Goal: Information Seeking & Learning: Learn about a topic

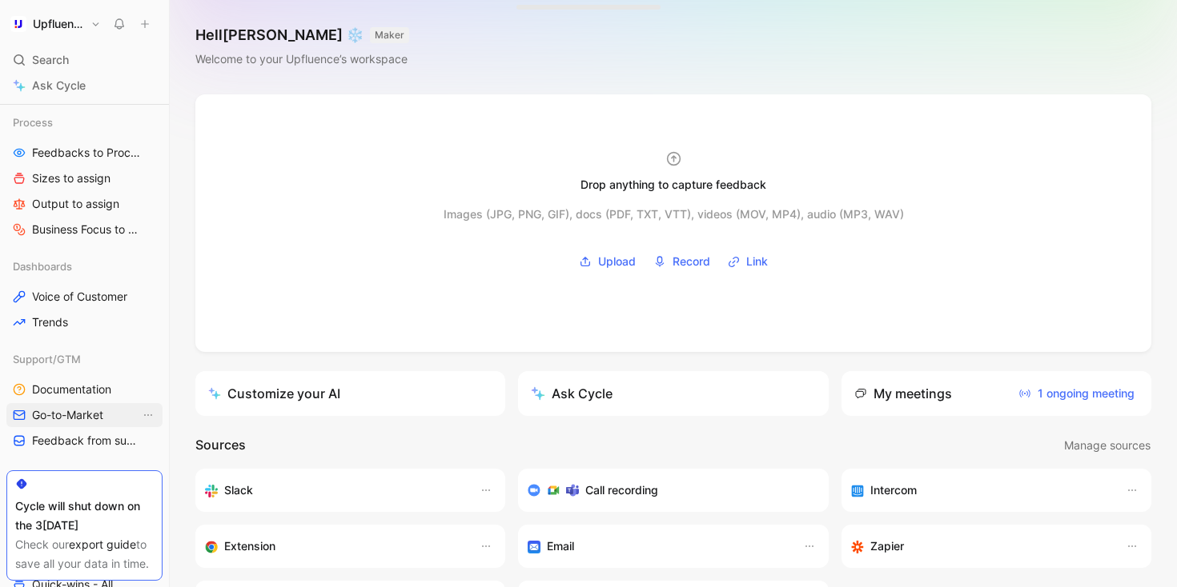
scroll to position [330, 0]
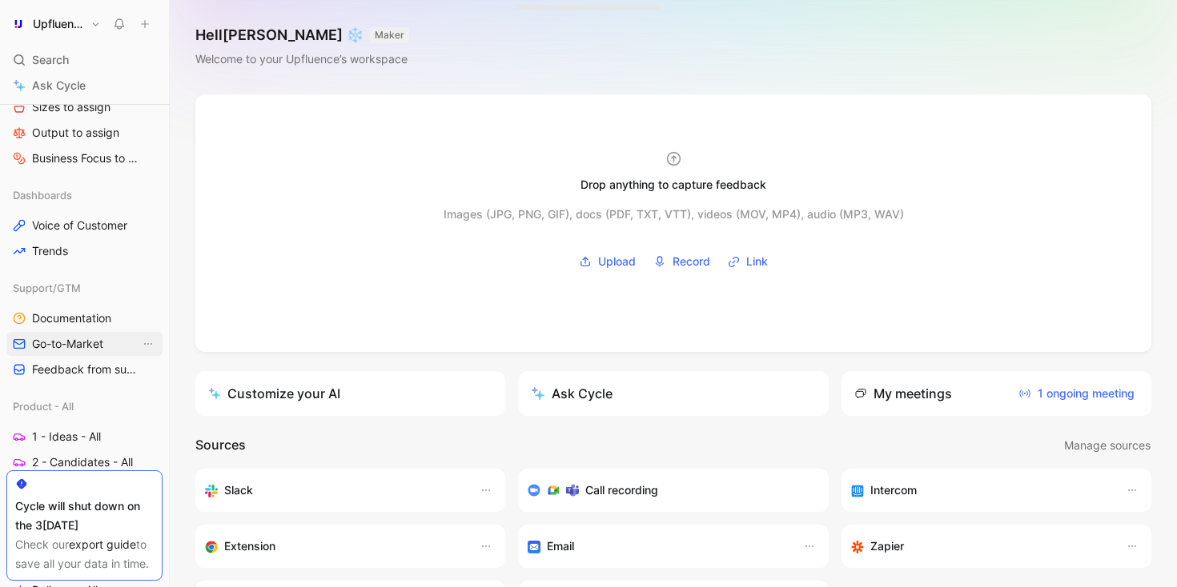
click at [88, 351] on span "Go-to-Market" at bounding box center [67, 344] width 71 height 16
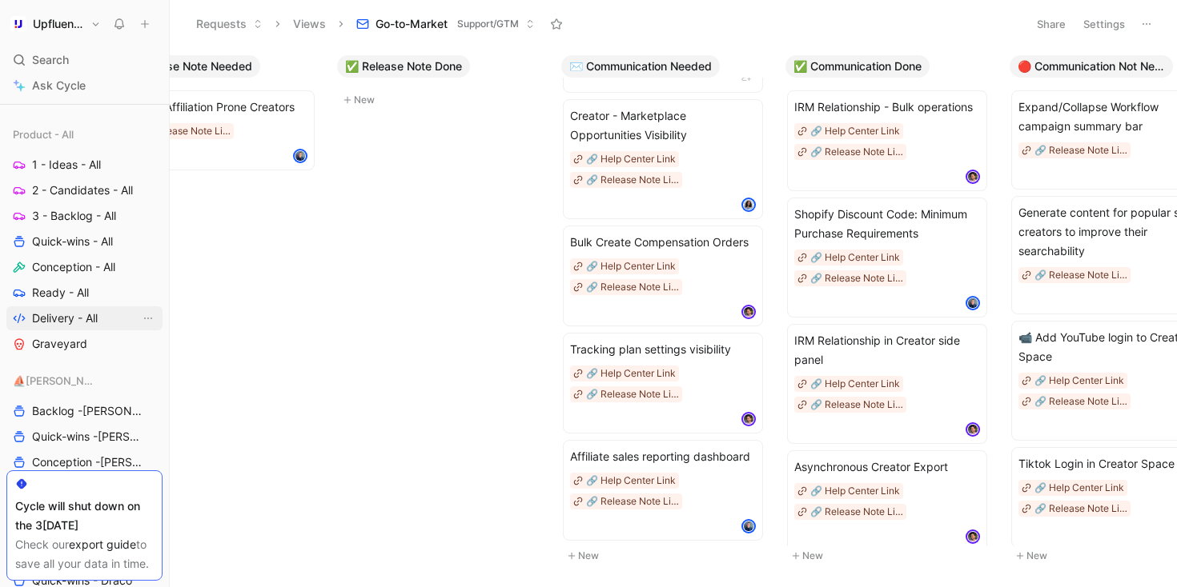
scroll to position [599, 0]
click at [78, 323] on span "Delivery - All" at bounding box center [65, 321] width 66 height 16
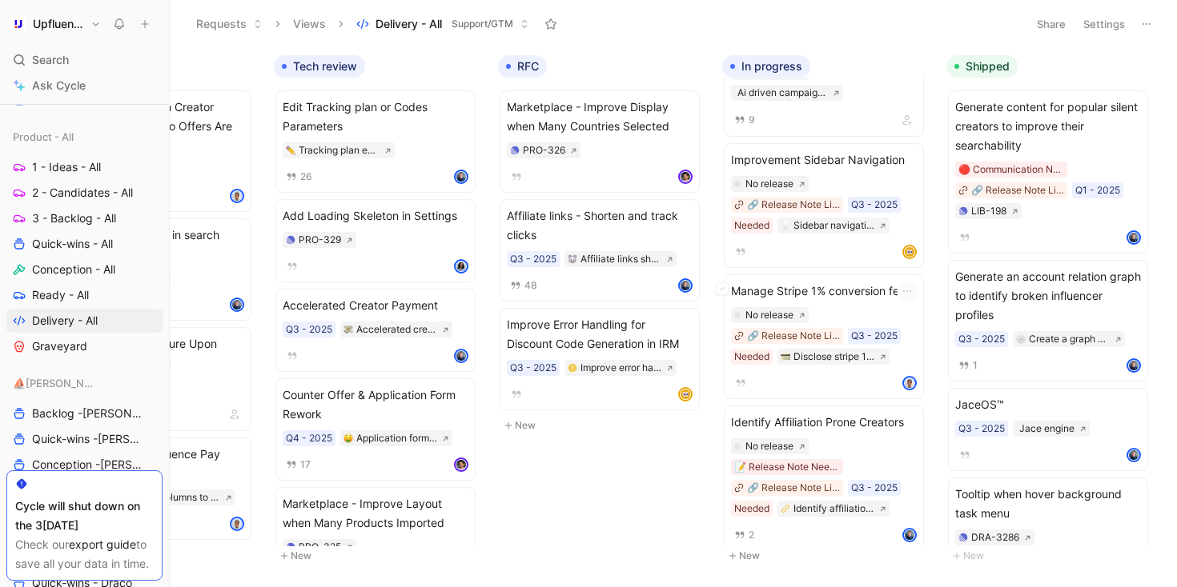
scroll to position [747, 0]
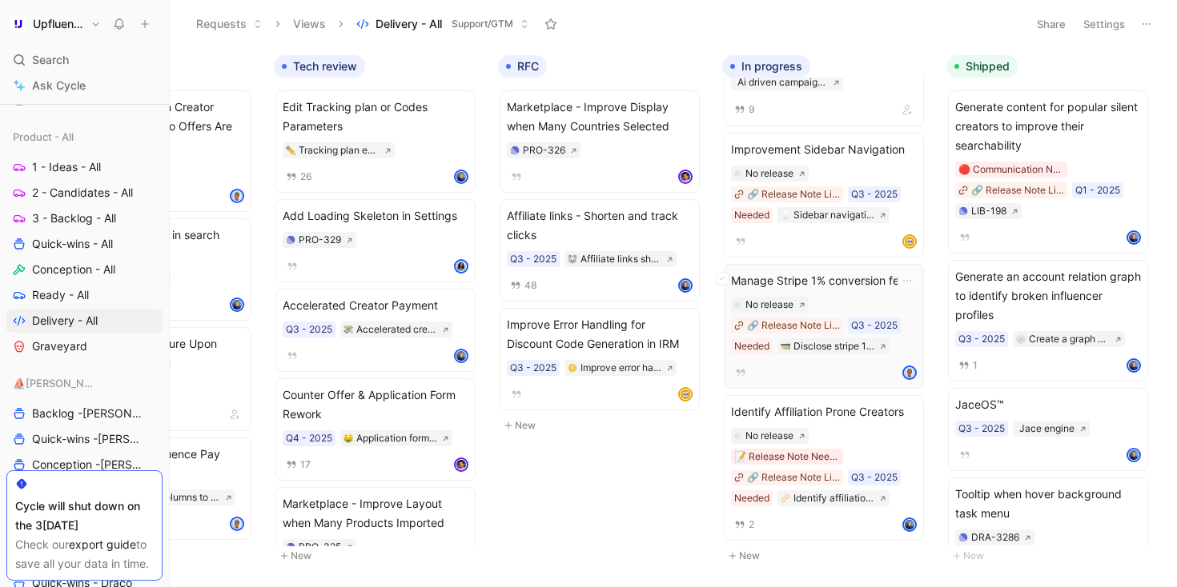
click at [846, 290] on span "Manage Stripe 1% conversion fees" at bounding box center [824, 280] width 186 height 19
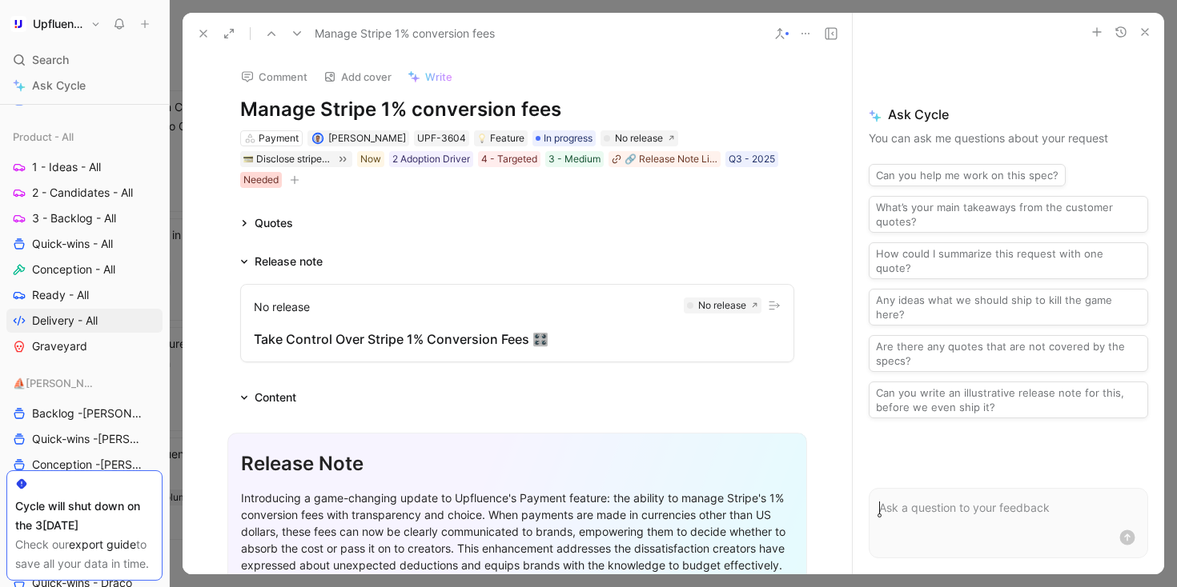
click at [279, 172] on div "Needed" at bounding box center [260, 180] width 35 height 16
click at [303, 172] on button "button" at bounding box center [295, 180] width 16 height 16
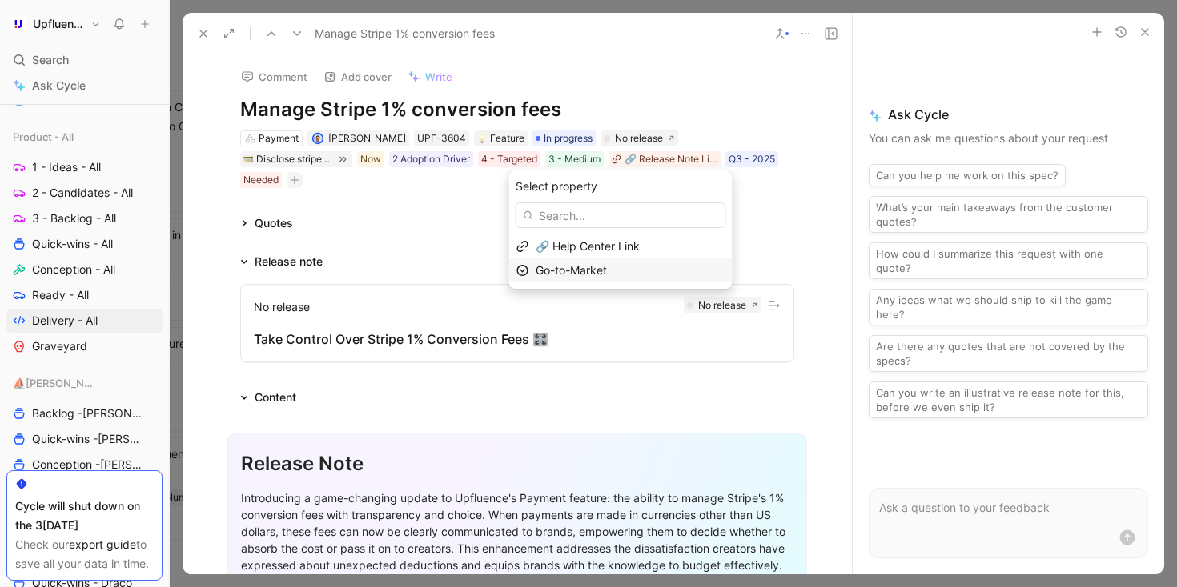
click at [660, 269] on div "Go-to-Market" at bounding box center [630, 270] width 190 height 19
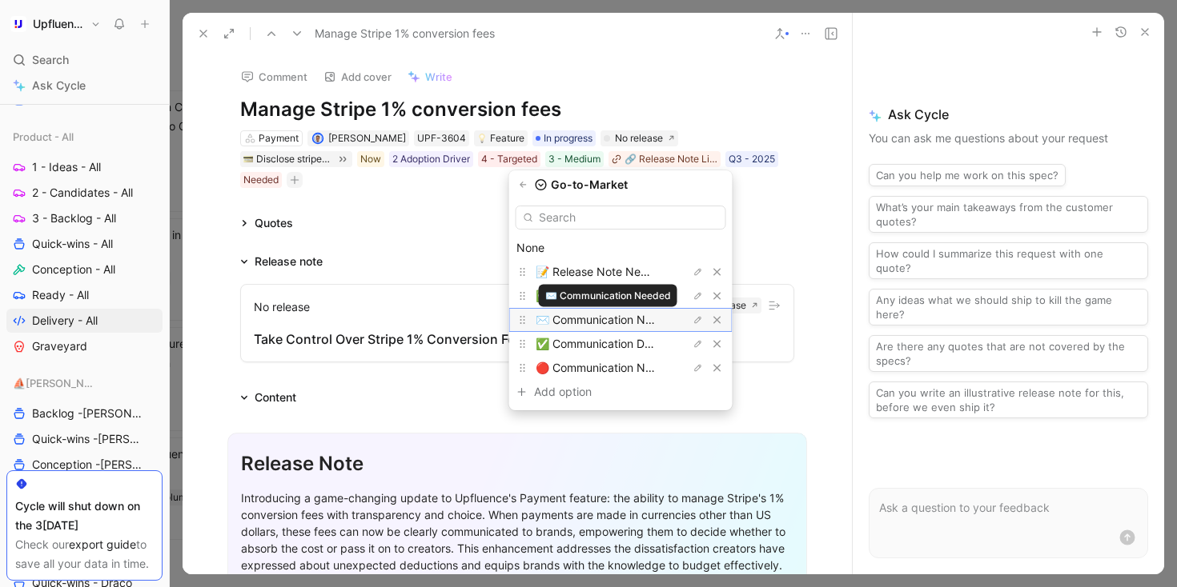
click at [632, 315] on span "✉️ Communication Needed" at bounding box center [606, 320] width 143 height 14
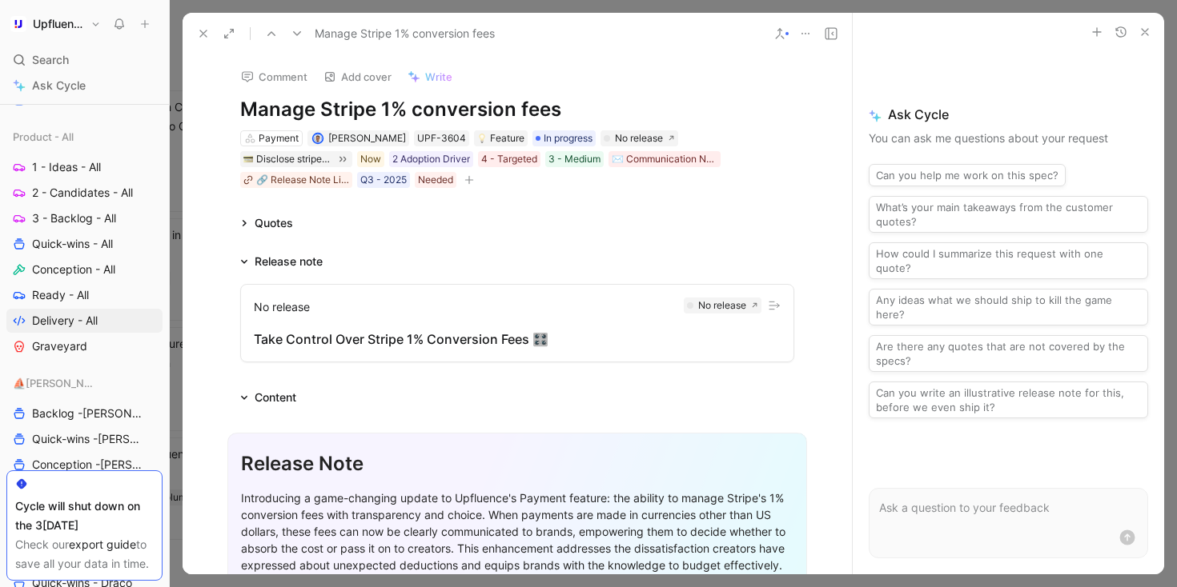
click at [204, 30] on icon at bounding box center [203, 33] width 13 height 13
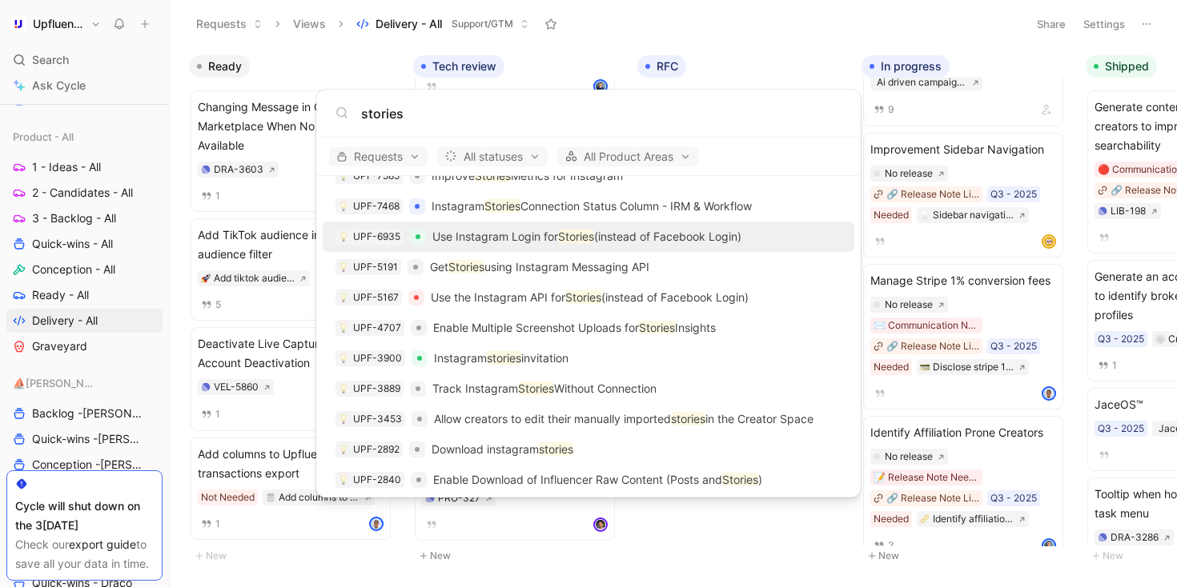
scroll to position [109, 0]
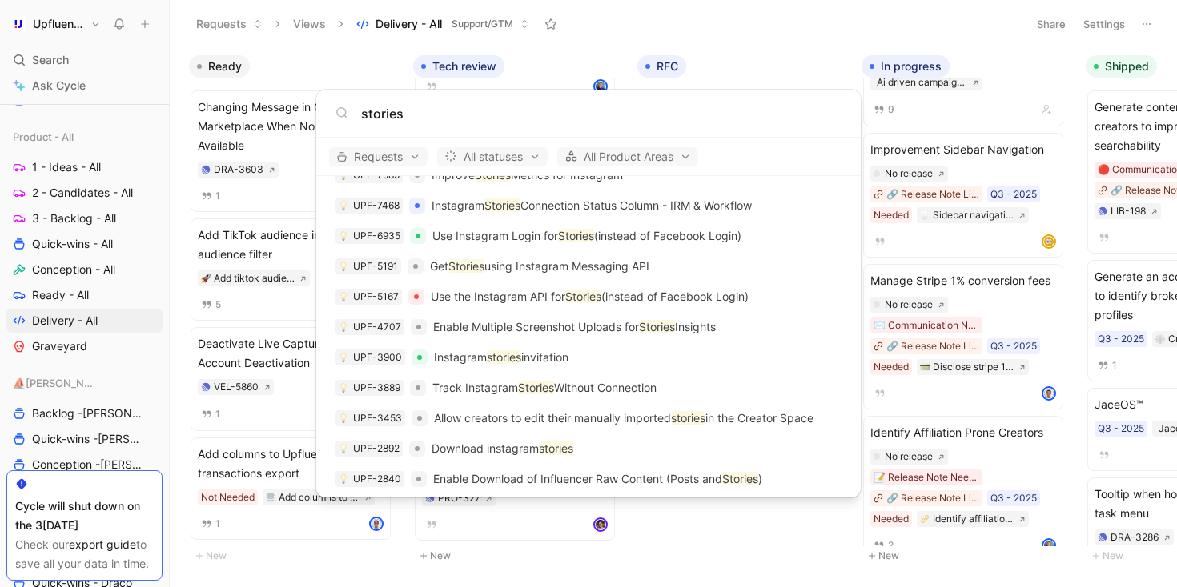
type input "stories"
click at [740, 535] on body "Upfluence Search ⌘ K Ask Cycle Workspace Home G then H Feedback G then F Reques…" at bounding box center [588, 293] width 1177 height 587
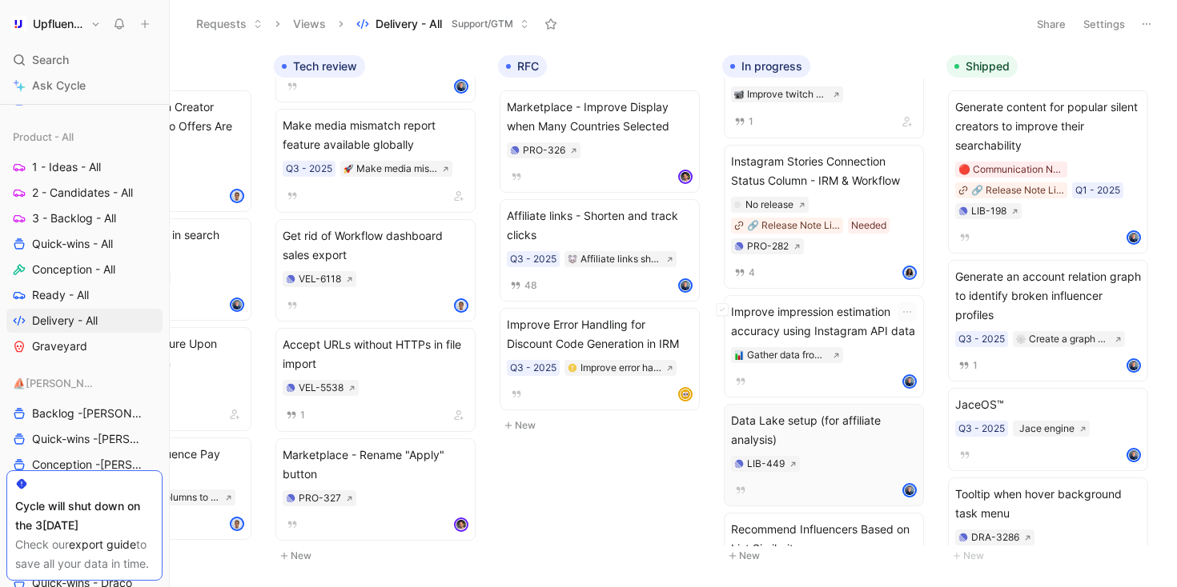
scroll to position [0, 0]
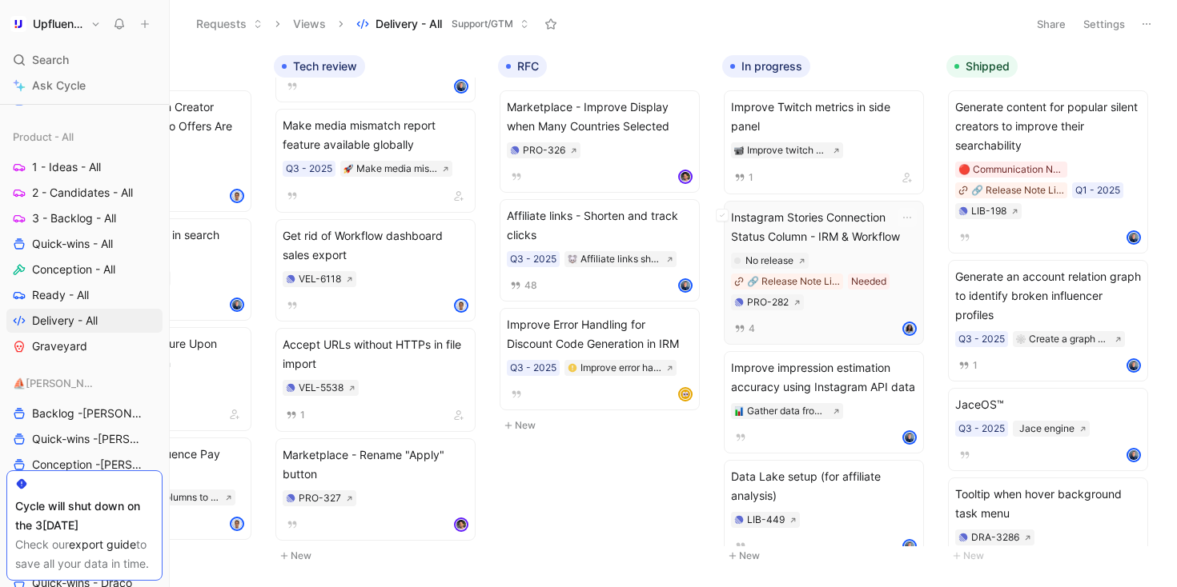
click at [846, 253] on div "No release 🔗 Release Note Link Needed PRO-282" at bounding box center [824, 282] width 186 height 58
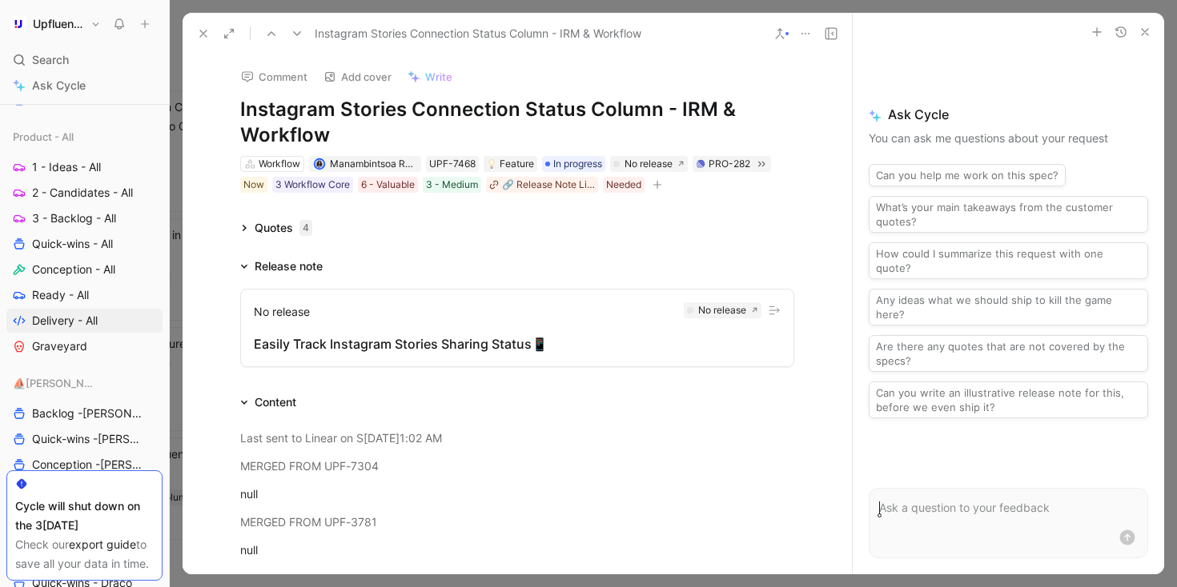
click at [654, 183] on button "button" at bounding box center [657, 185] width 16 height 16
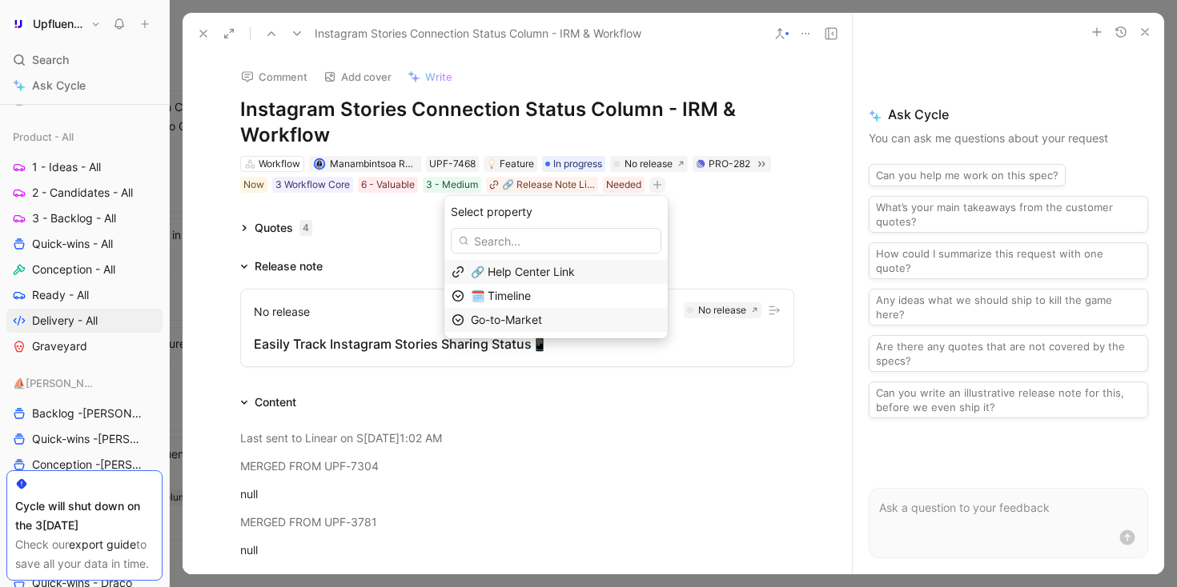
click at [559, 309] on div "Go-to-Market" at bounding box center [555, 320] width 223 height 24
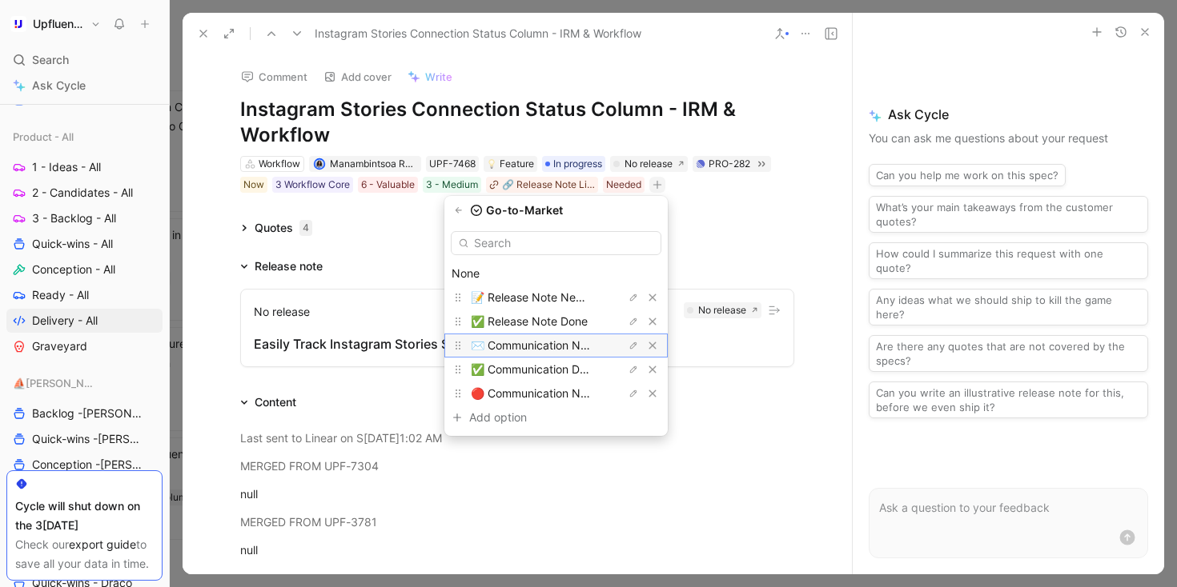
click at [551, 336] on div "✉️ Communication Needed" at bounding box center [531, 345] width 120 height 19
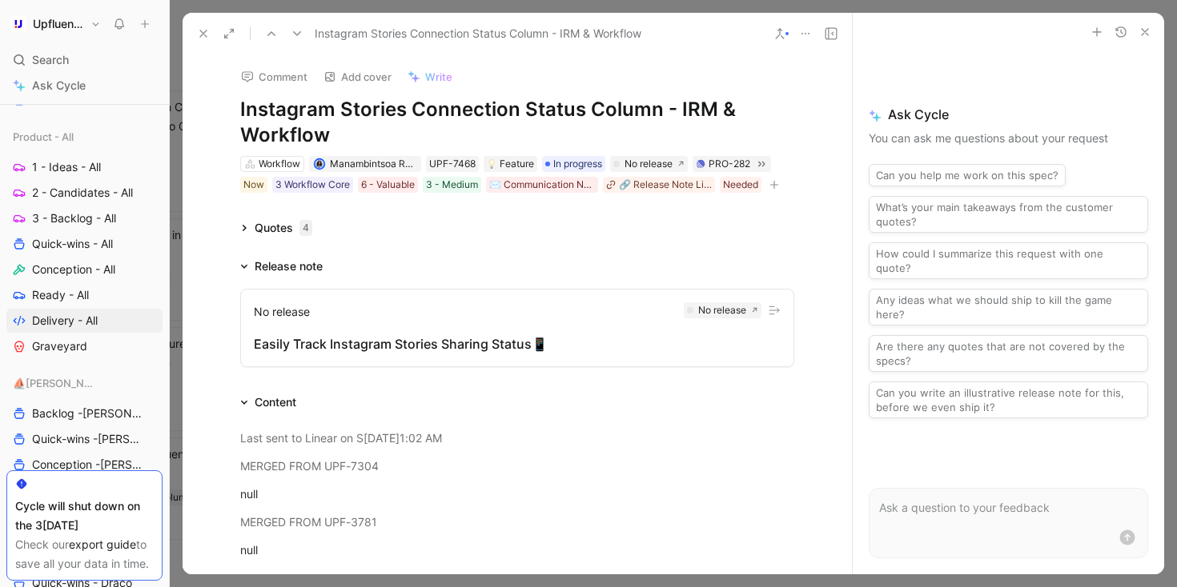
click at [211, 36] on button at bounding box center [203, 33] width 22 height 22
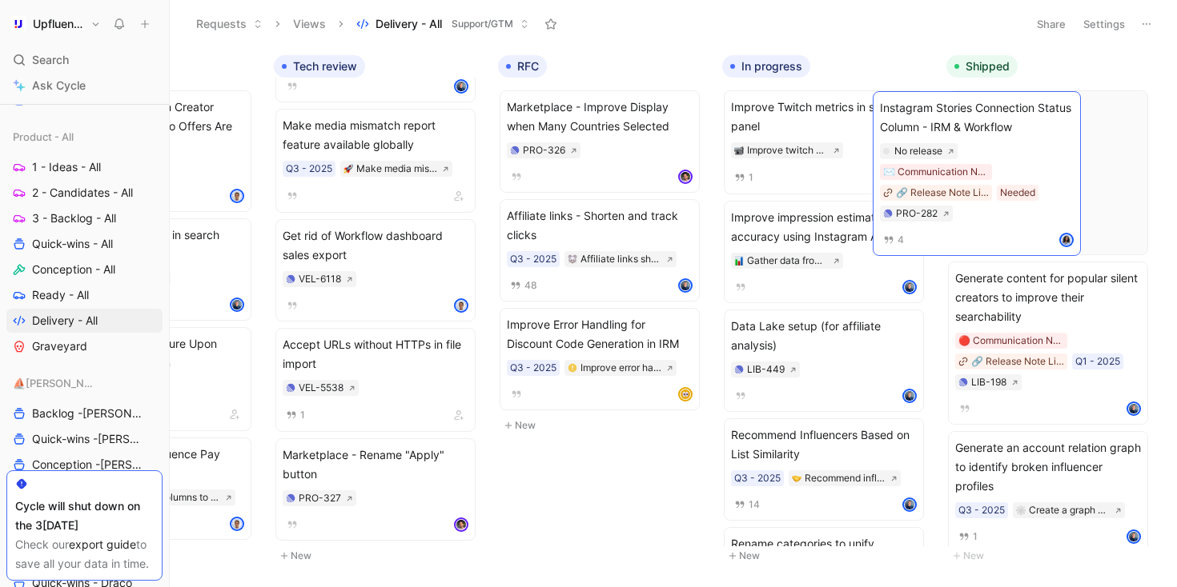
drag, startPoint x: 865, startPoint y: 251, endPoint x: 1013, endPoint y: 162, distance: 173.1
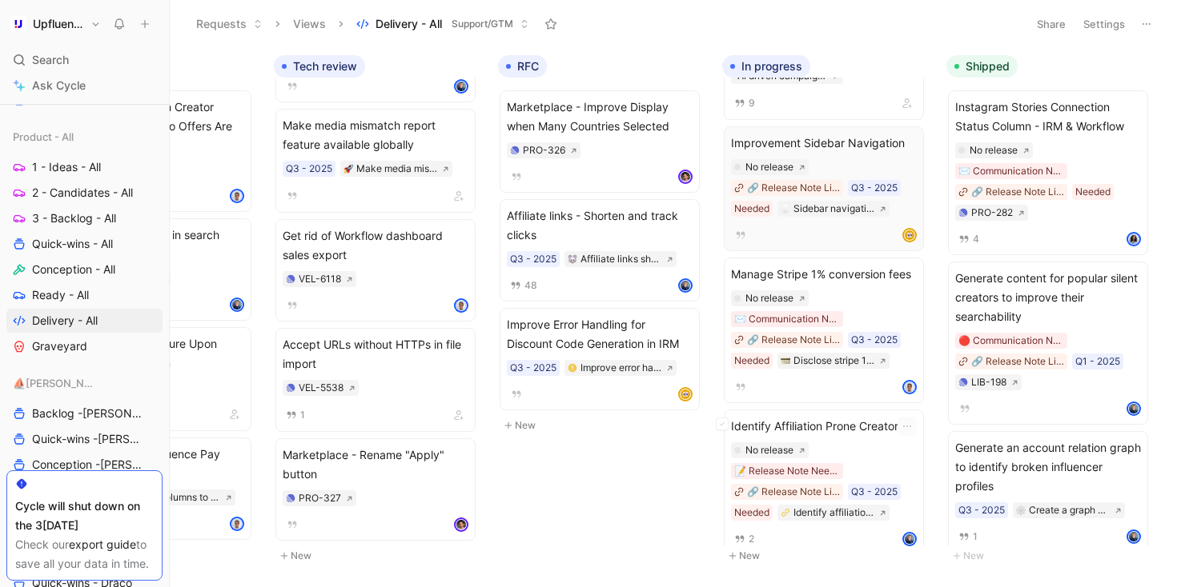
scroll to position [607, 0]
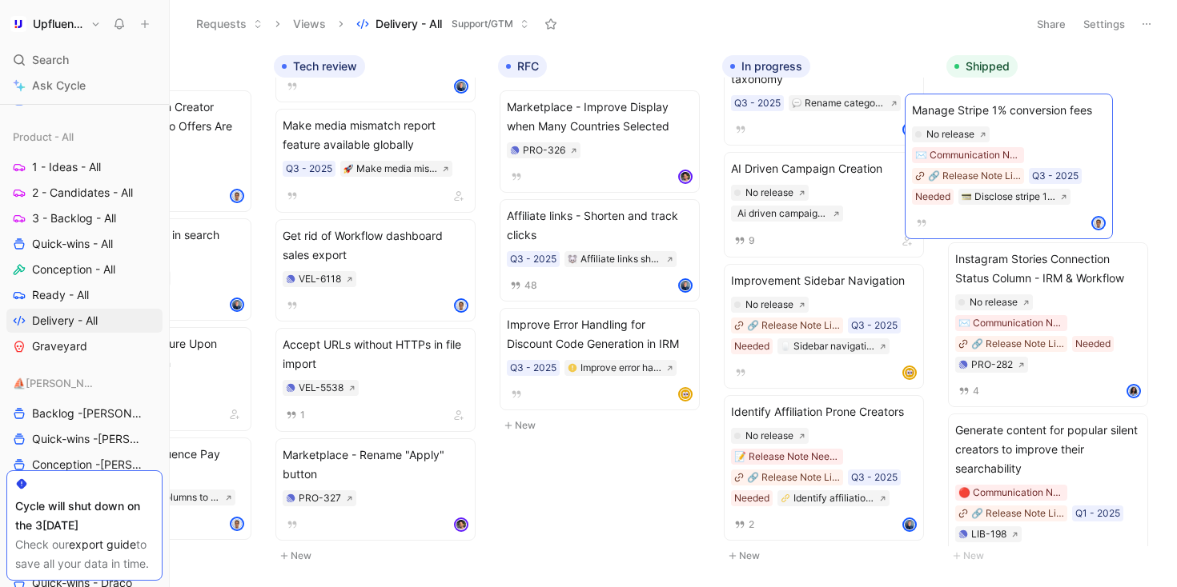
drag, startPoint x: 838, startPoint y: 306, endPoint x: 1032, endPoint y: 132, distance: 260.8
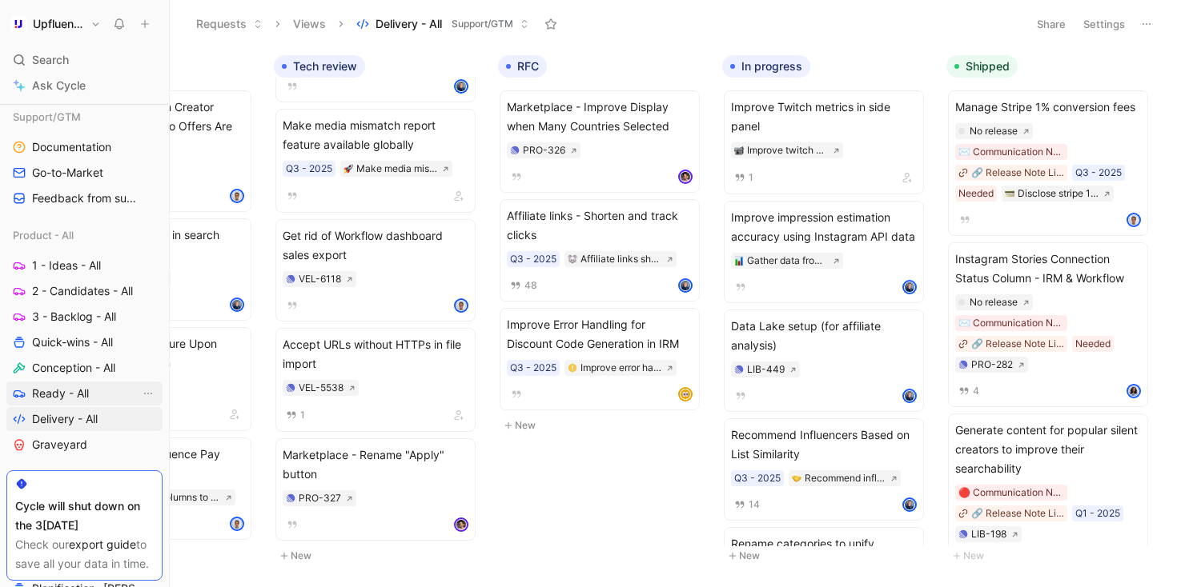
scroll to position [520, 0]
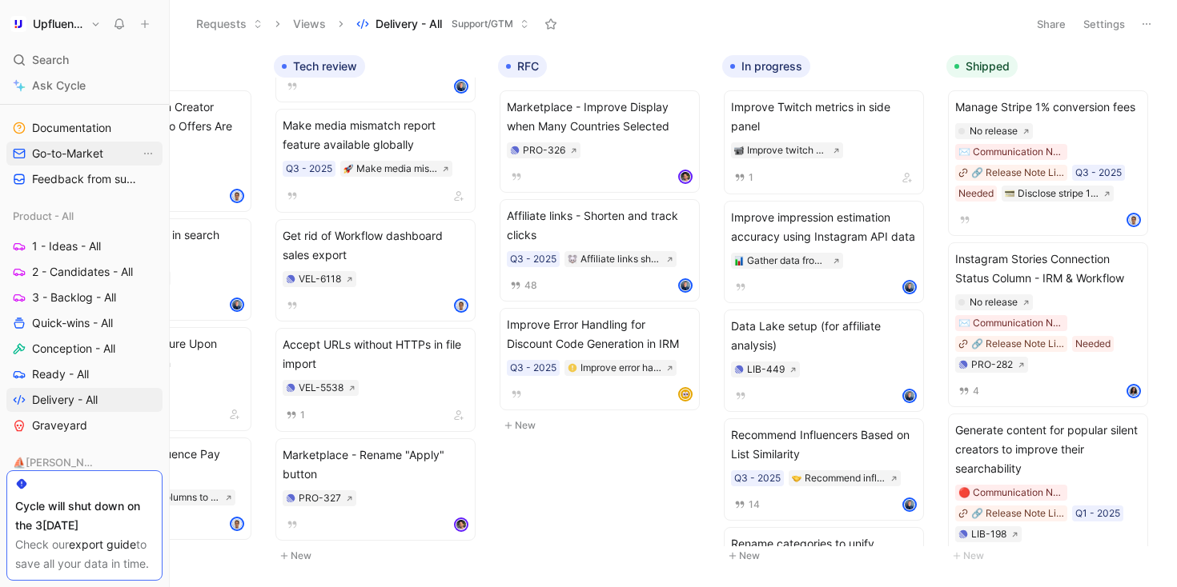
click at [94, 161] on span "Go-to-Market" at bounding box center [67, 154] width 71 height 16
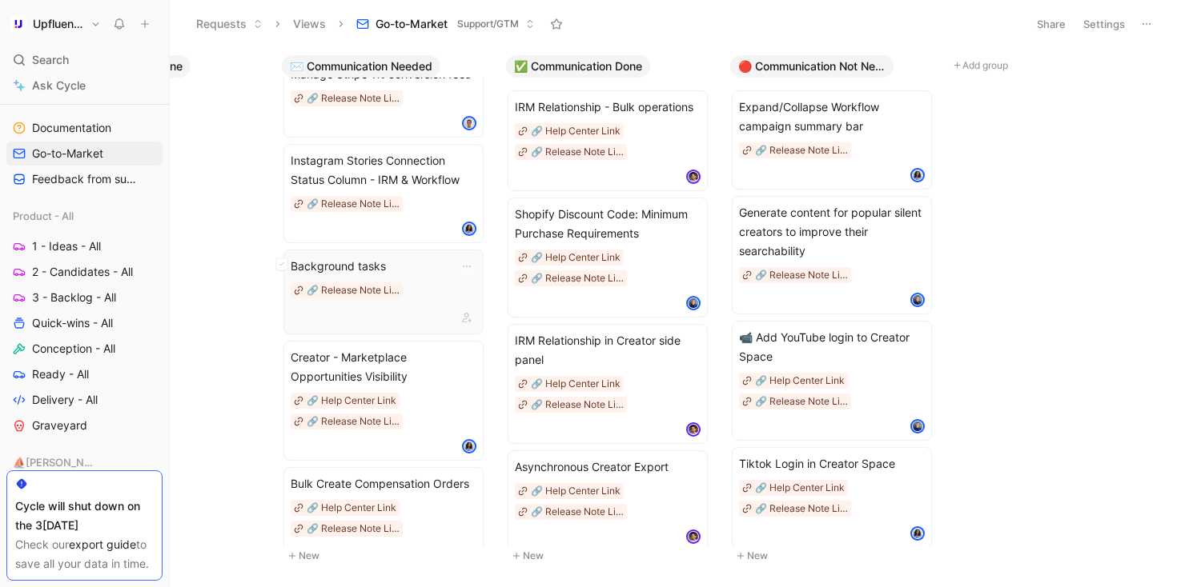
scroll to position [30, 0]
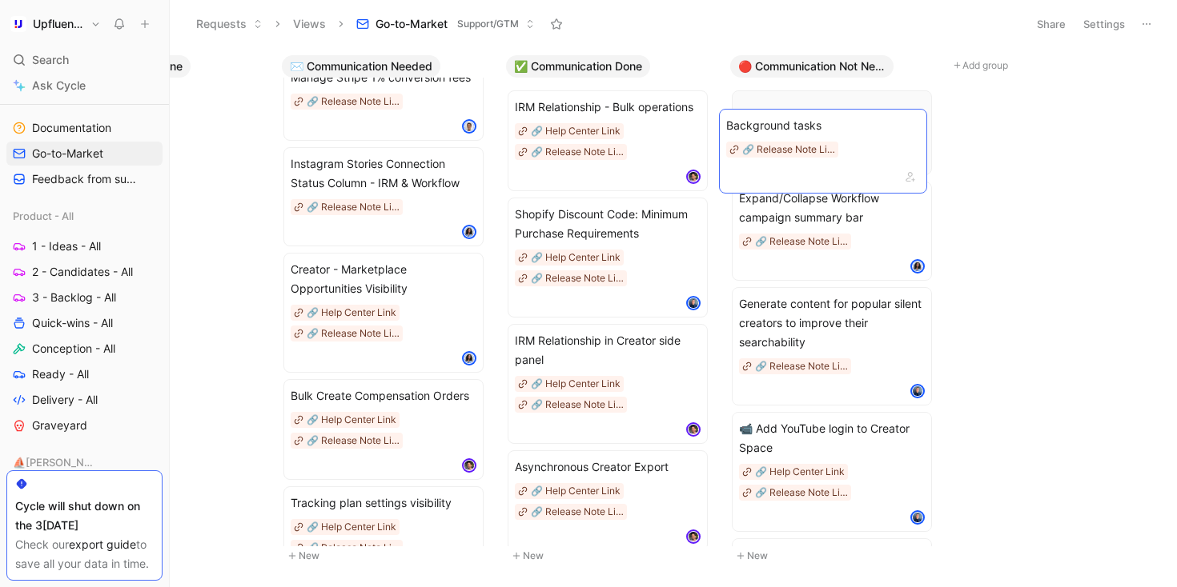
drag, startPoint x: 374, startPoint y: 278, endPoint x: 824, endPoint y: 131, distance: 473.1
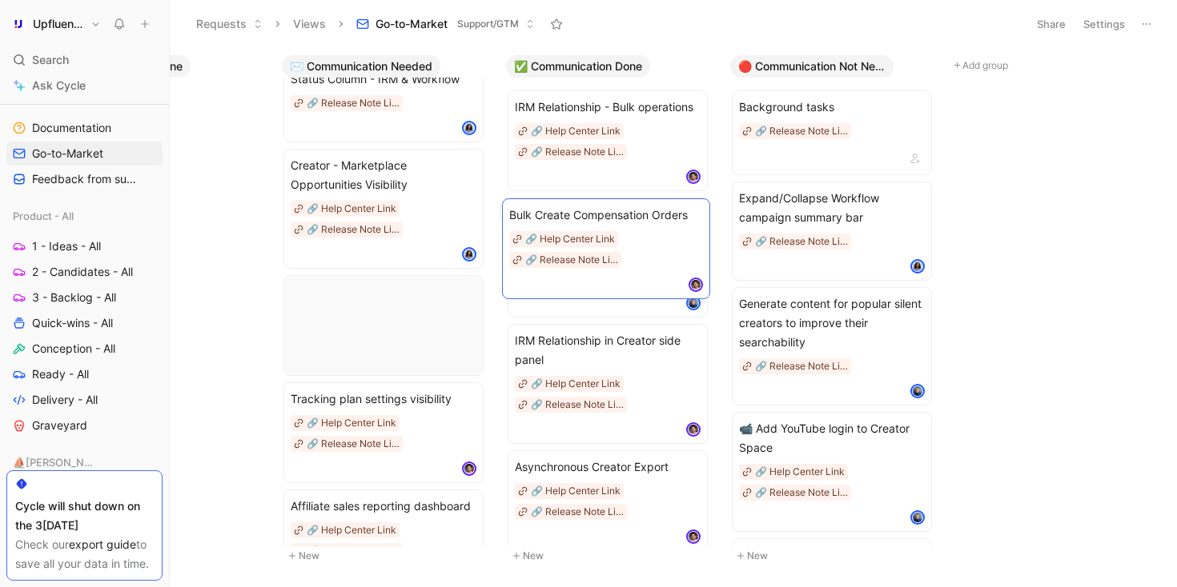
scroll to position [76, 0]
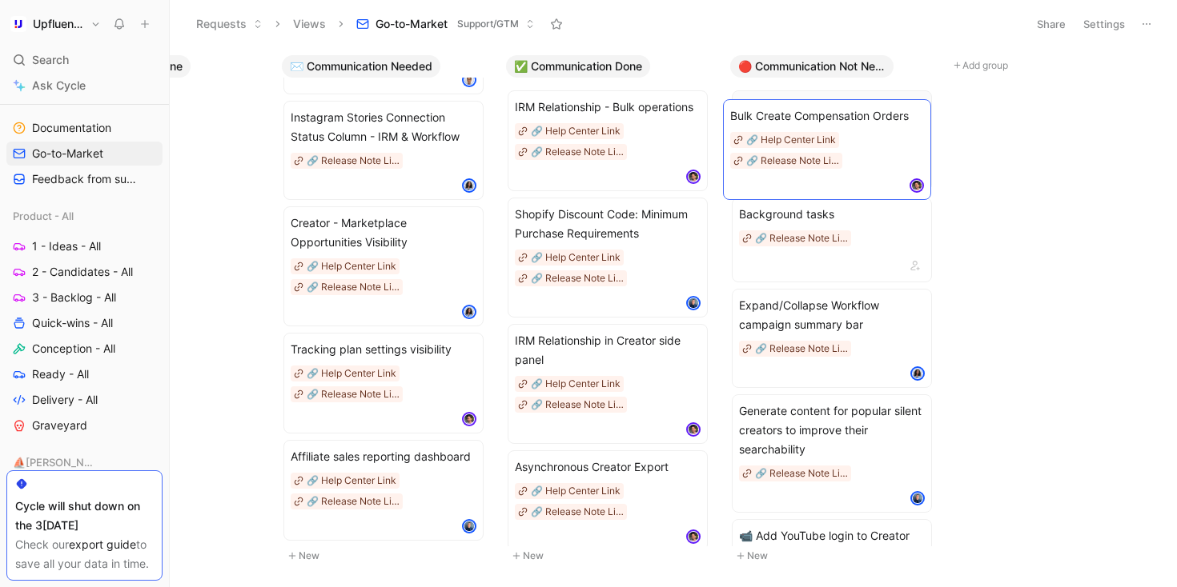
drag, startPoint x: 375, startPoint y: 292, endPoint x: 814, endPoint y: 116, distance: 473.4
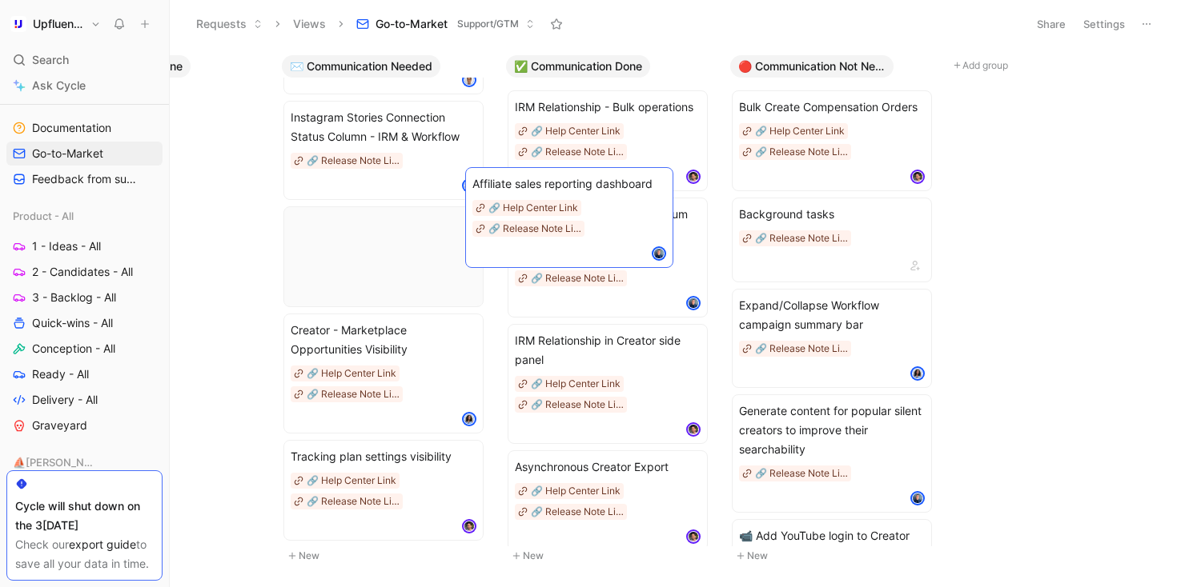
scroll to position [0, 0]
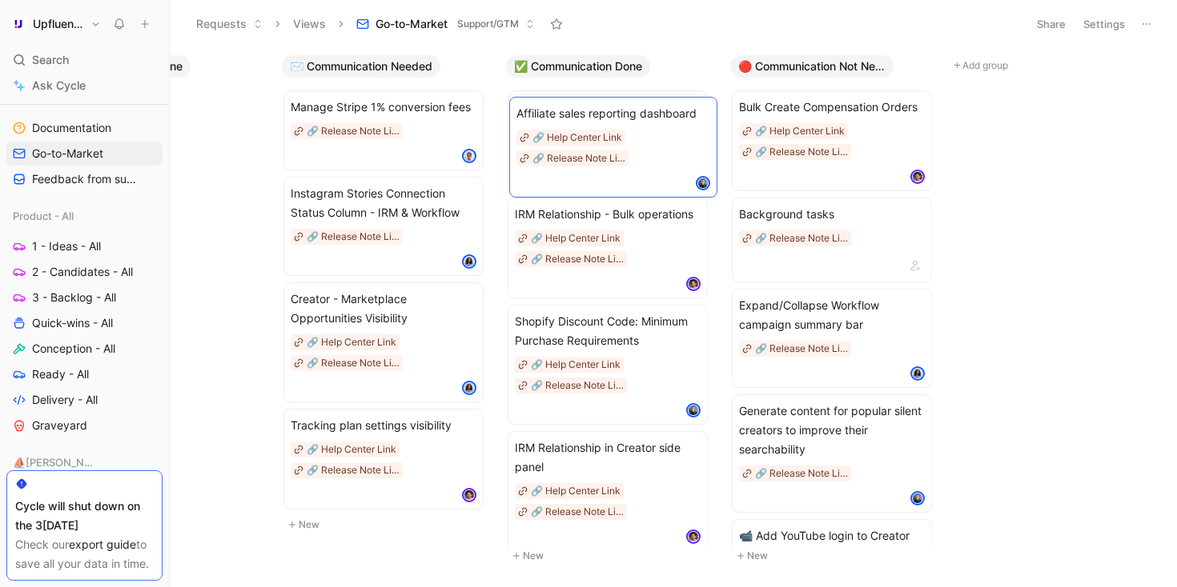
drag, startPoint x: 403, startPoint y: 467, endPoint x: 628, endPoint y: 124, distance: 410.5
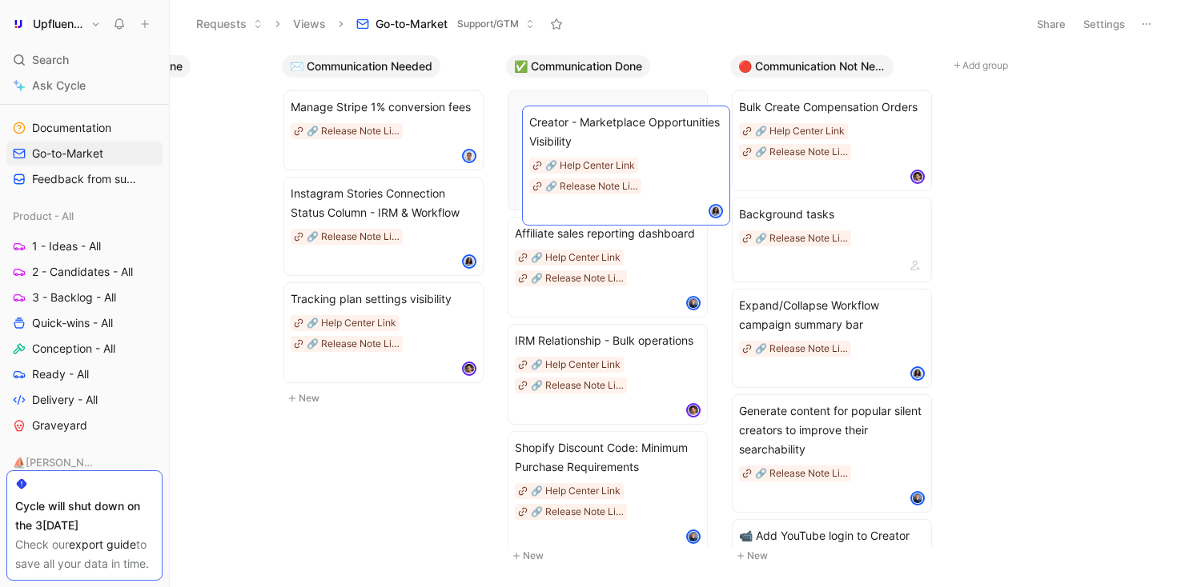
drag, startPoint x: 380, startPoint y: 315, endPoint x: 618, endPoint y: 138, distance: 296.3
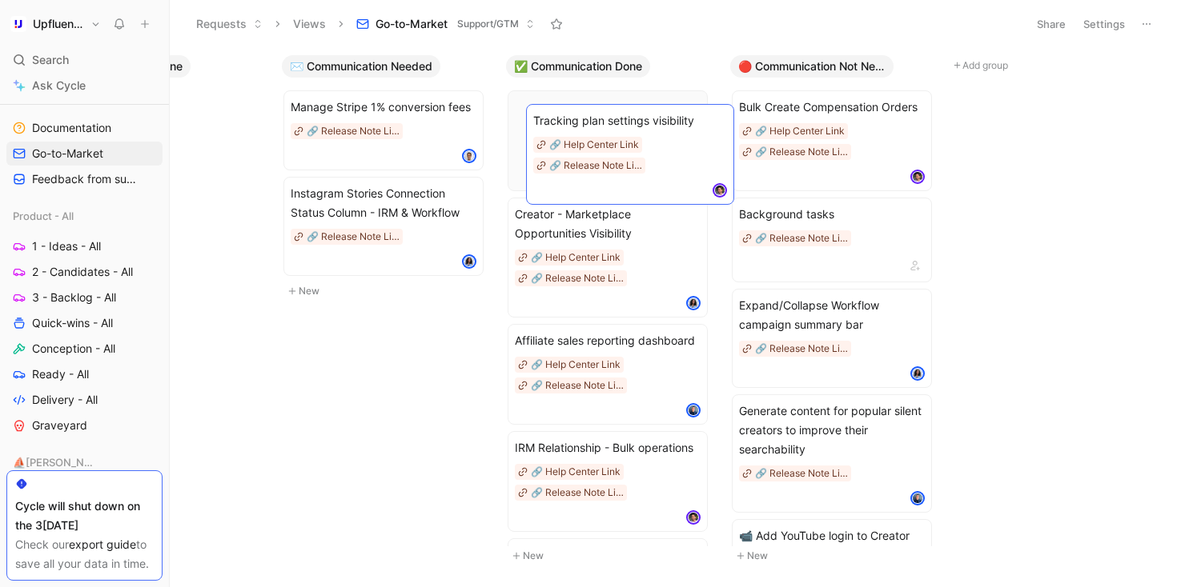
drag, startPoint x: 423, startPoint y: 316, endPoint x: 664, endPoint y: 138, distance: 299.8
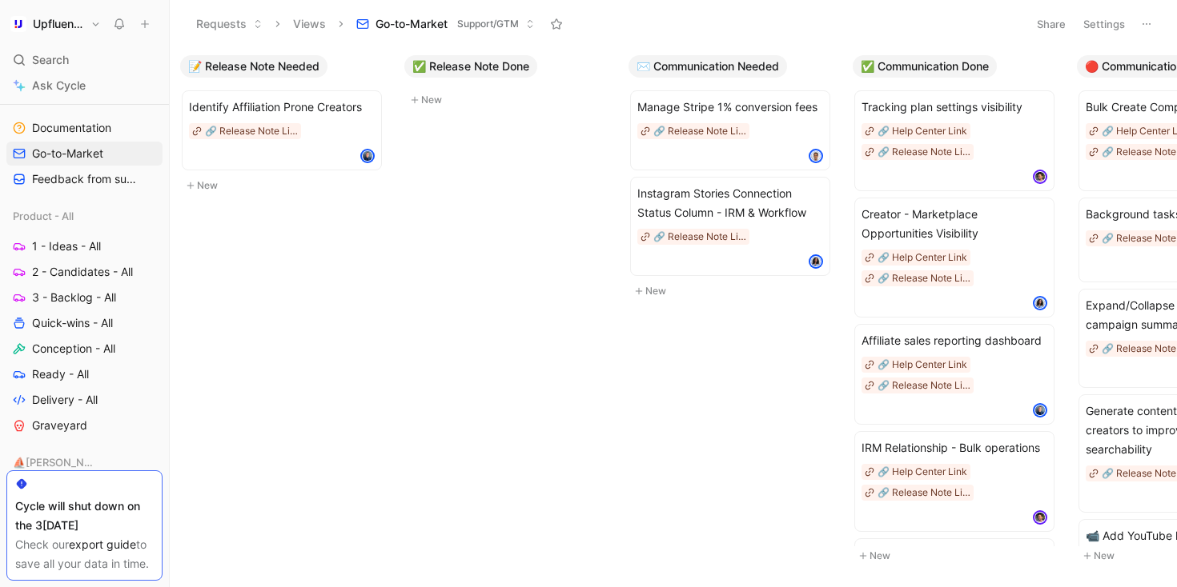
scroll to position [0, 80]
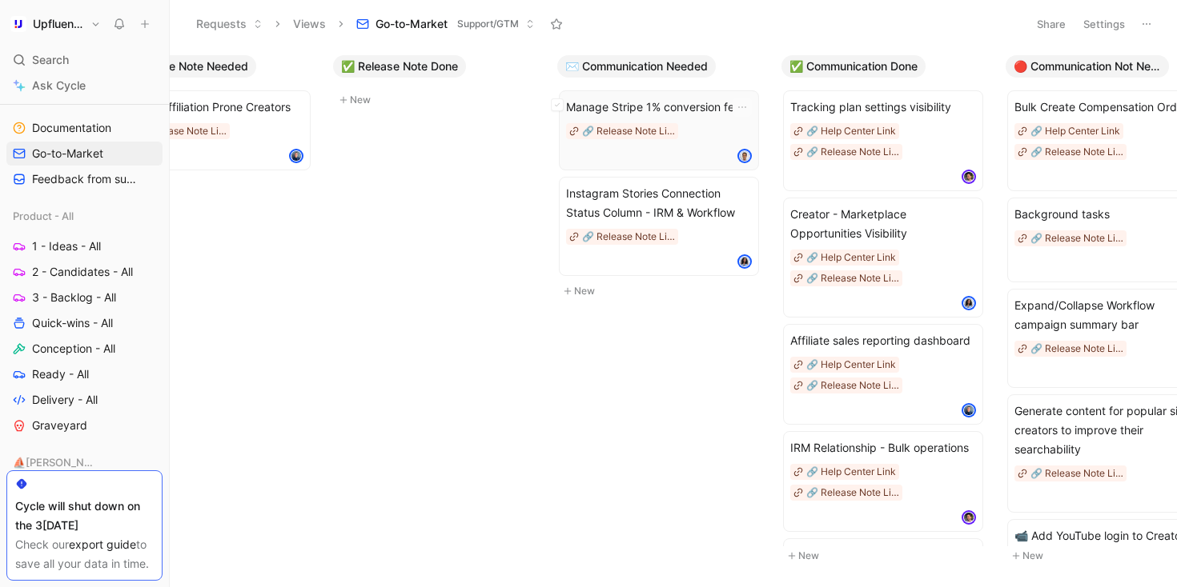
click at [701, 119] on div "Manage Stripe 1% conversion fees 🔗 Release Note Link" at bounding box center [659, 131] width 186 height 66
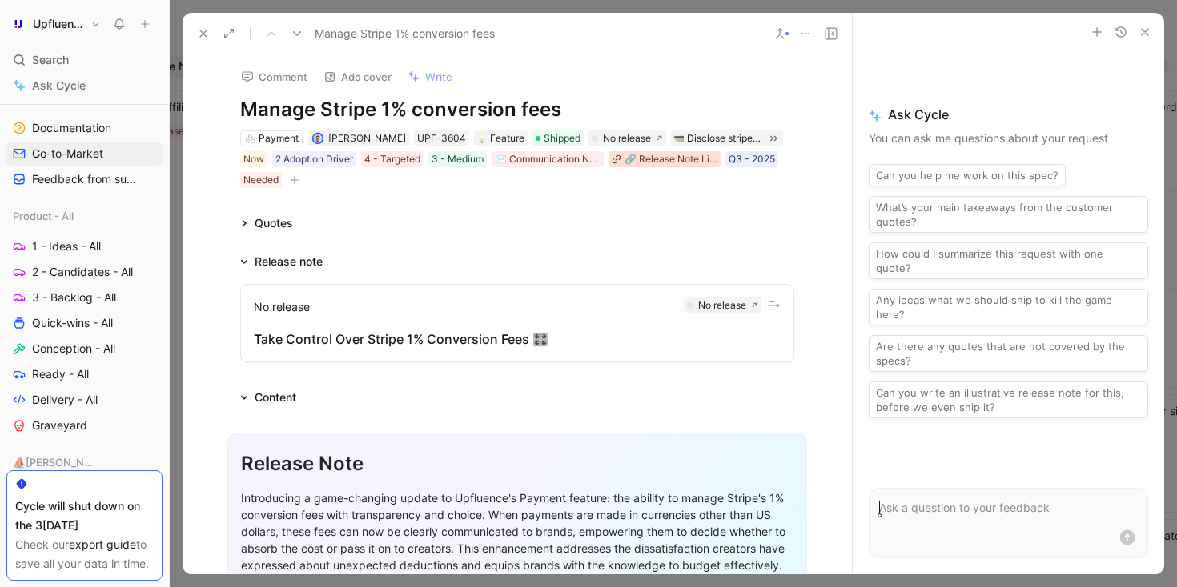
click at [654, 165] on div "🔗 Release Note Link" at bounding box center [670, 159] width 93 height 16
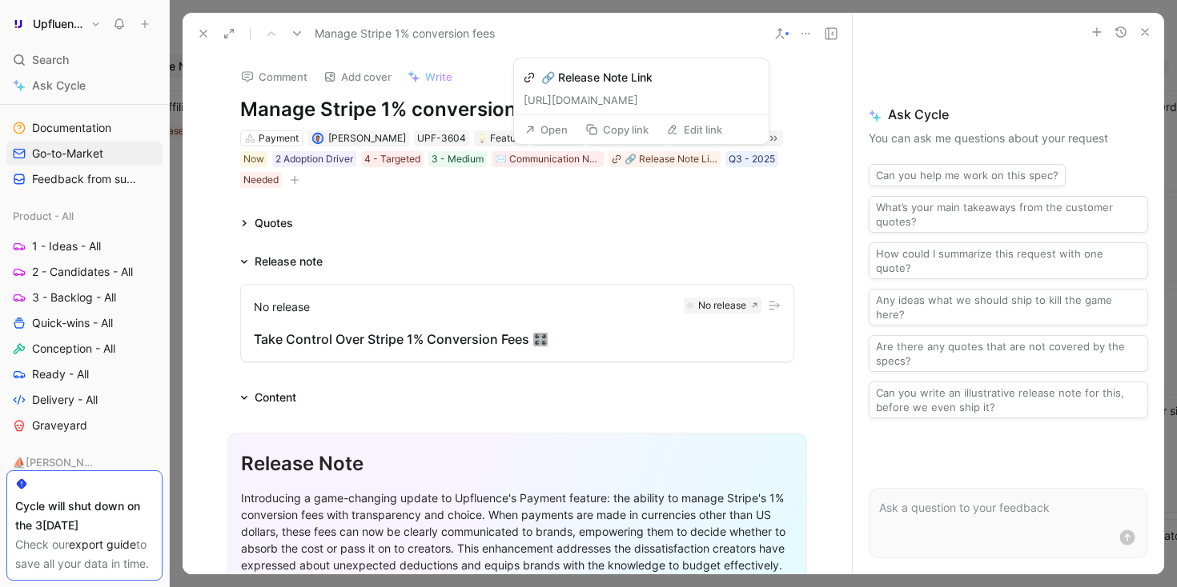
click at [547, 126] on button "Open" at bounding box center [546, 129] width 58 height 22
click at [193, 32] on button at bounding box center [203, 33] width 22 height 22
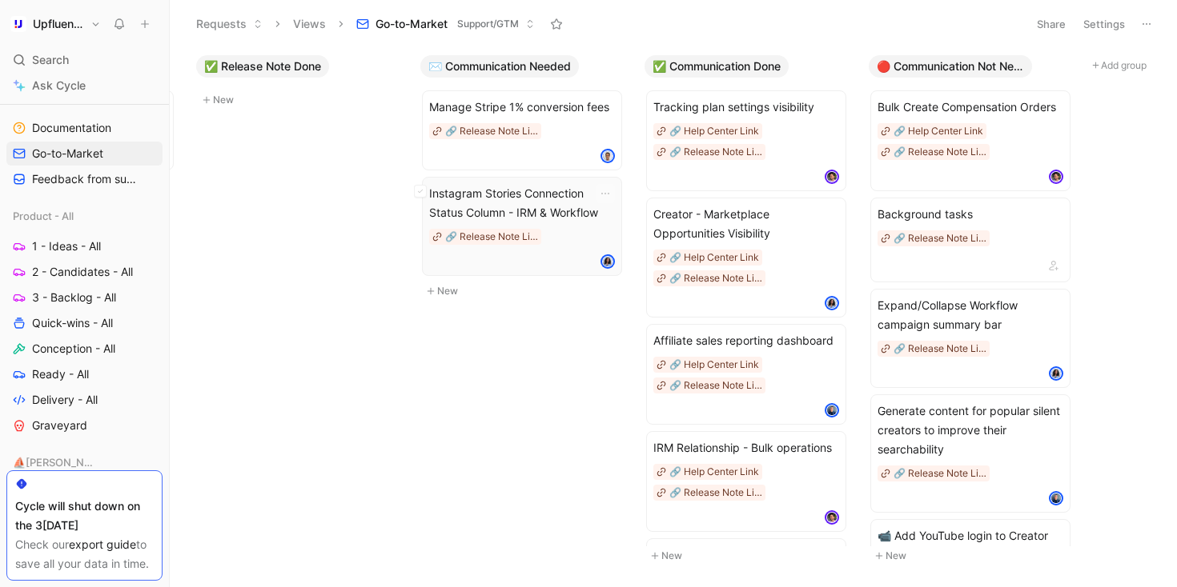
scroll to position [0, 243]
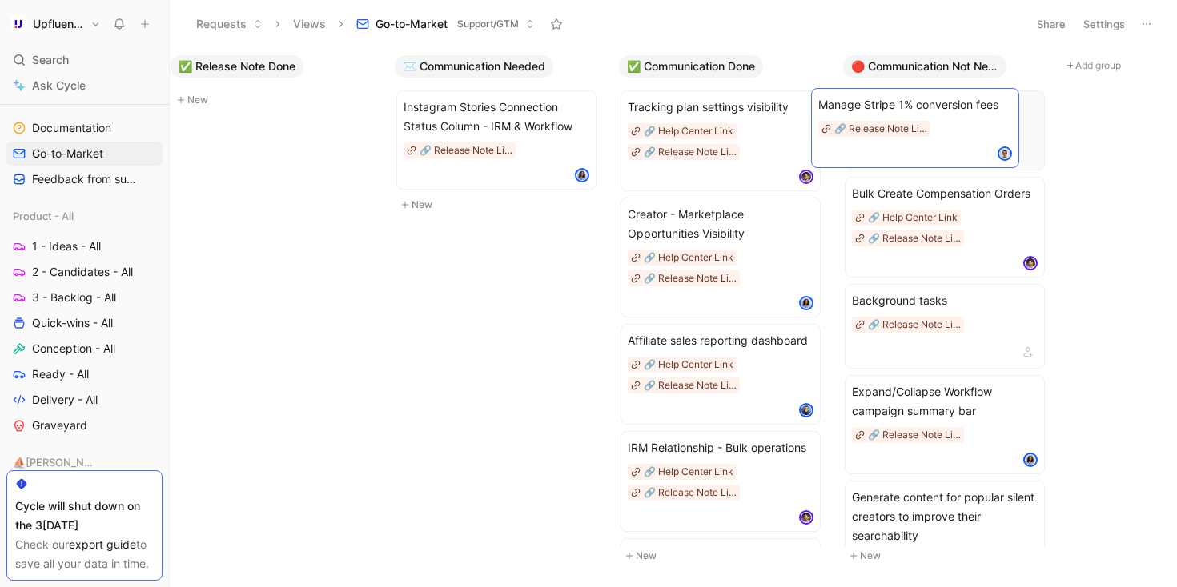
drag, startPoint x: 504, startPoint y: 106, endPoint x: 916, endPoint y: 102, distance: 412.2
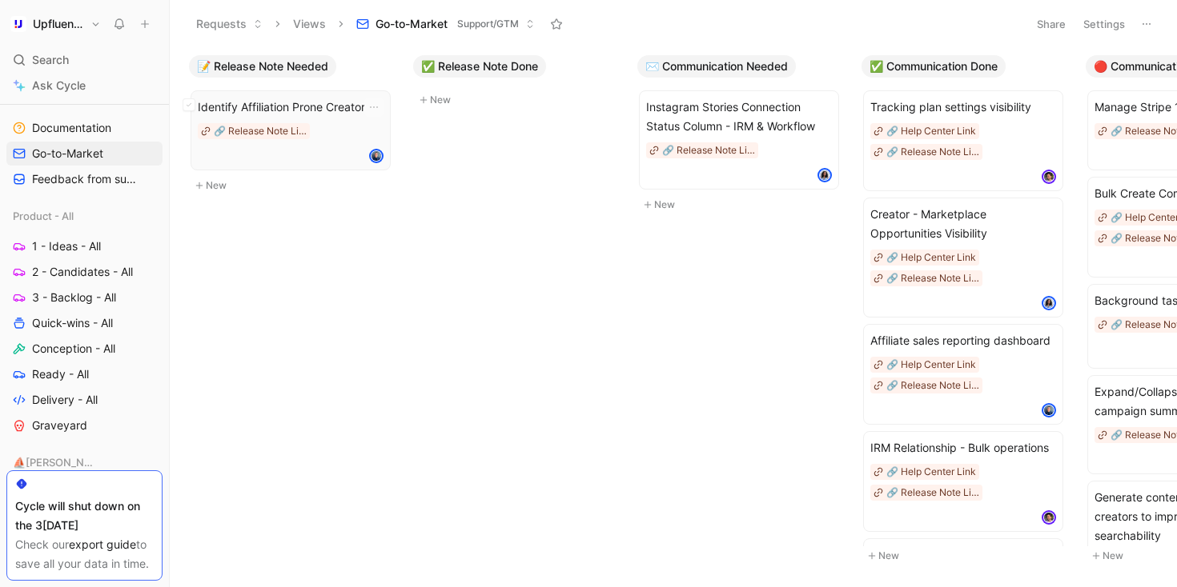
click at [350, 120] on div "Identify Affiliation Prone Creators 🔗 Release Note Link" at bounding box center [291, 131] width 186 height 66
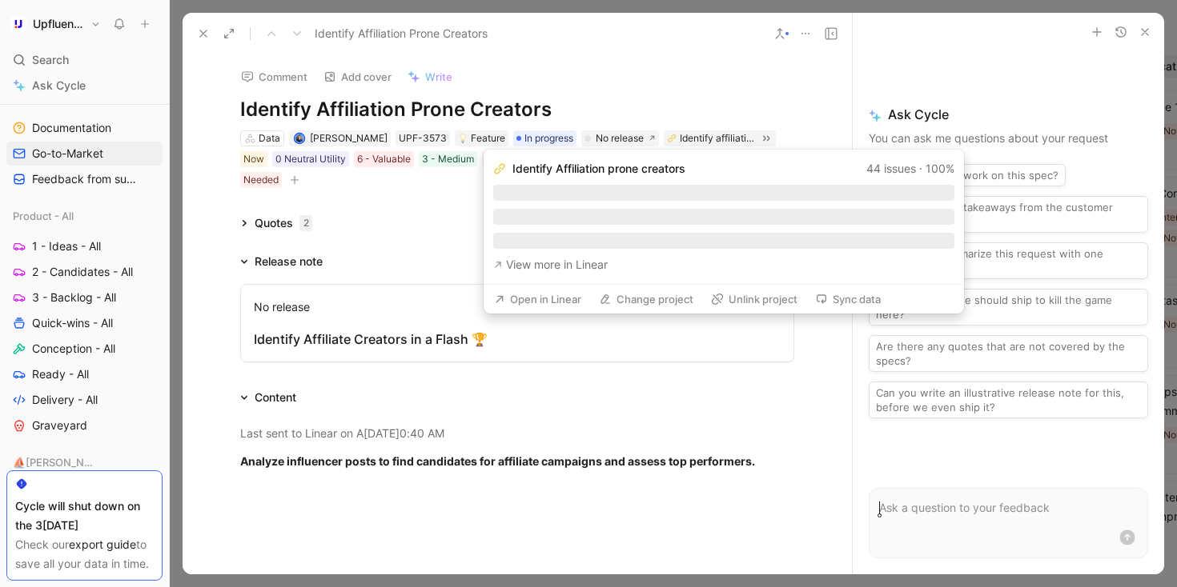
click at [559, 295] on button "Open in Linear" at bounding box center [538, 299] width 102 height 22
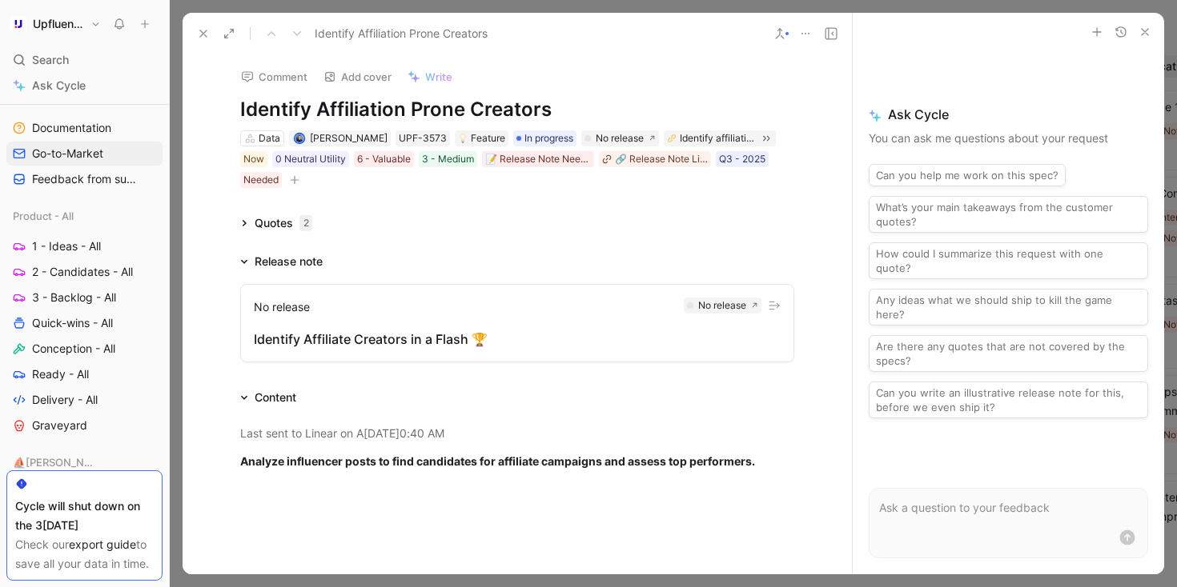
click at [202, 26] on button at bounding box center [203, 33] width 22 height 22
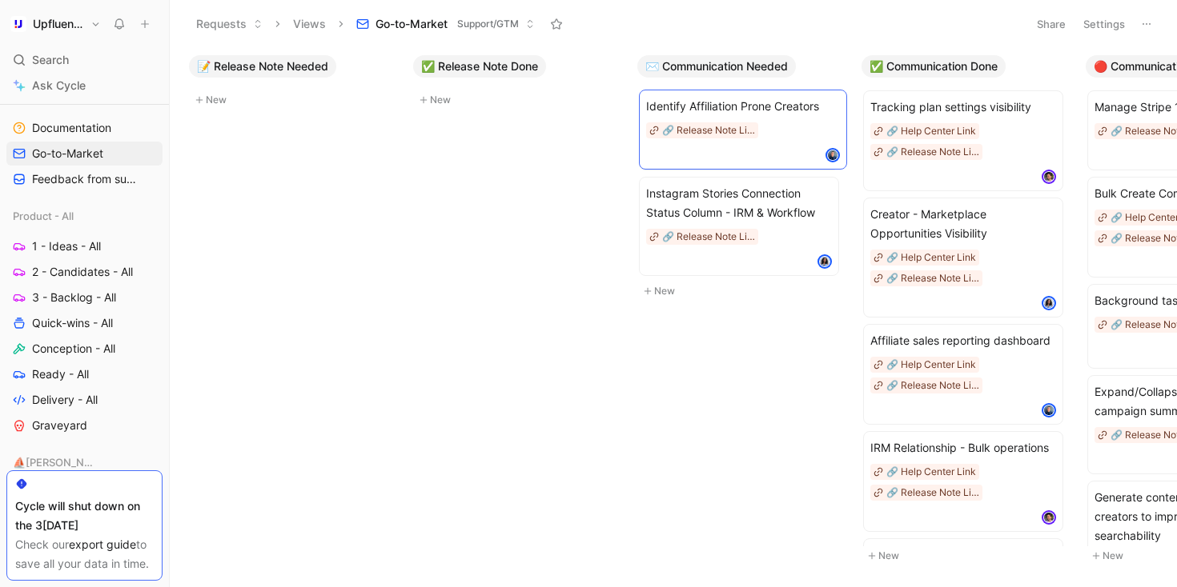
drag, startPoint x: 250, startPoint y: 119, endPoint x: 703, endPoint y: 118, distance: 453.0
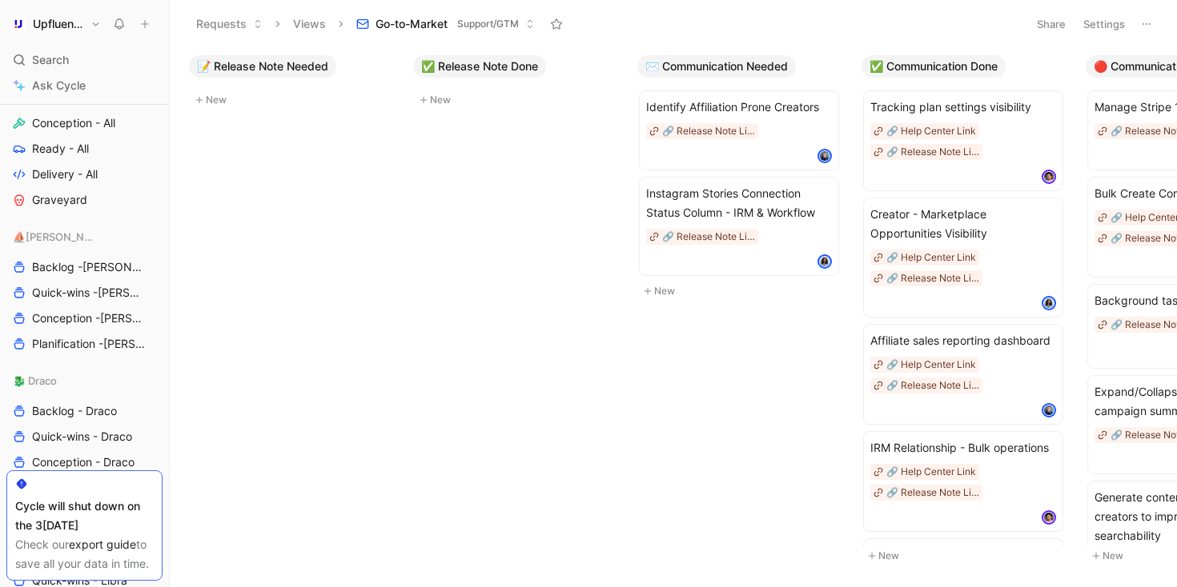
scroll to position [709, 0]
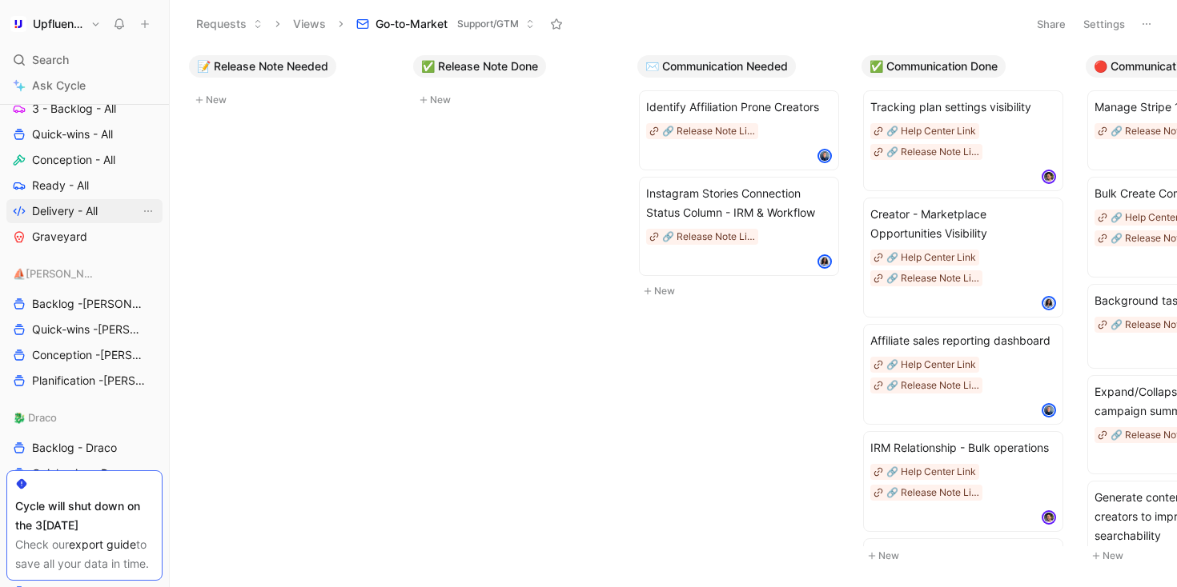
click at [84, 214] on span "Delivery - All" at bounding box center [65, 211] width 66 height 16
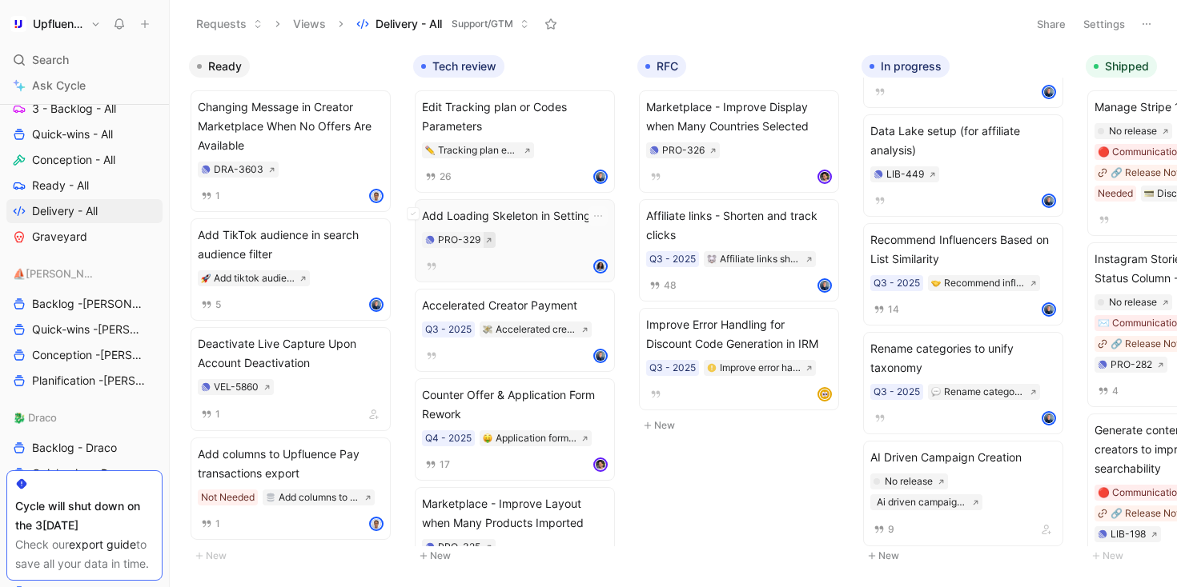
click at [491, 239] on icon at bounding box center [488, 240] width 7 height 7
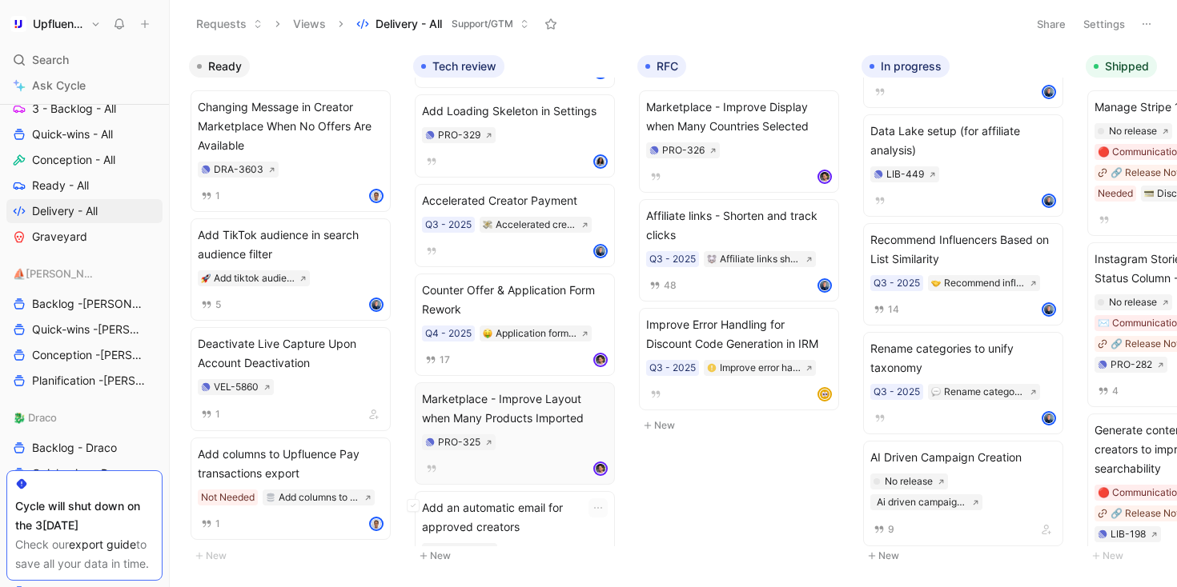
scroll to position [199, 0]
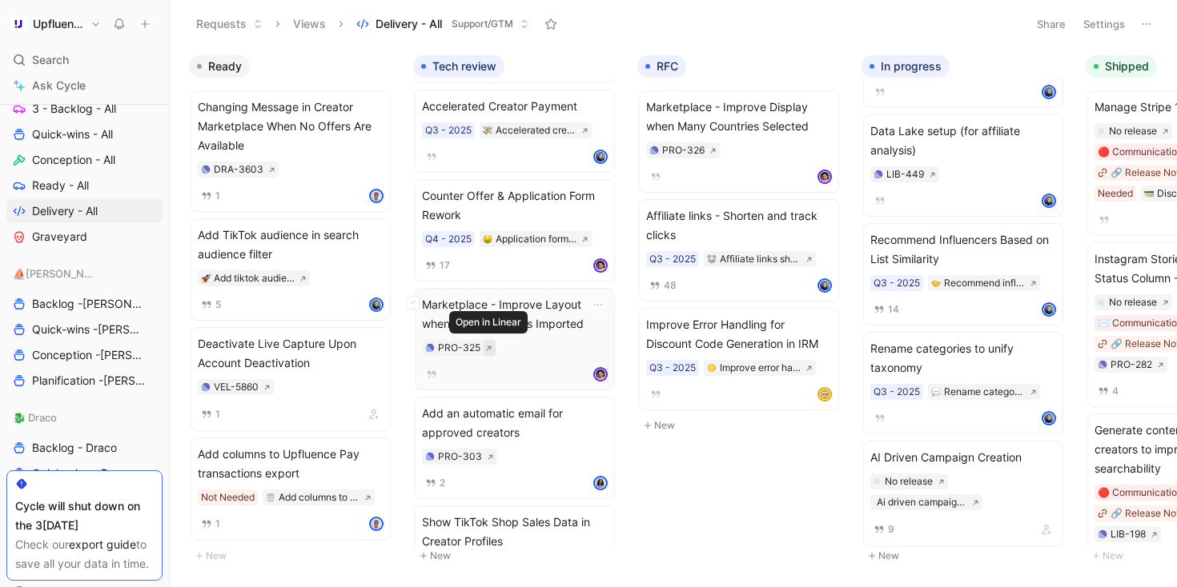
click at [491, 343] on button at bounding box center [489, 348] width 12 height 16
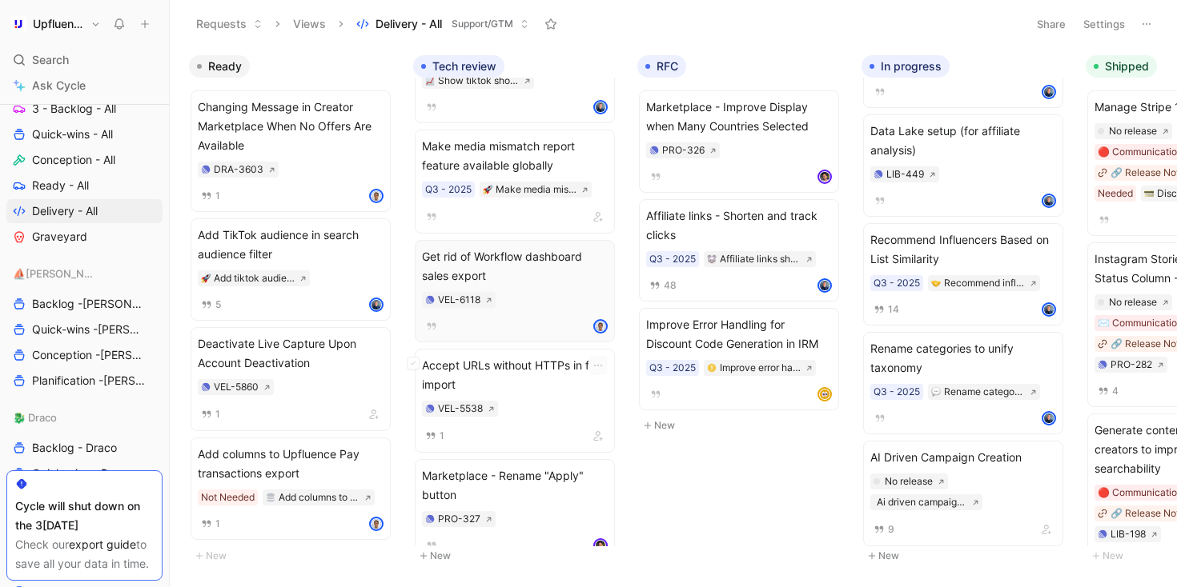
scroll to position [705, 0]
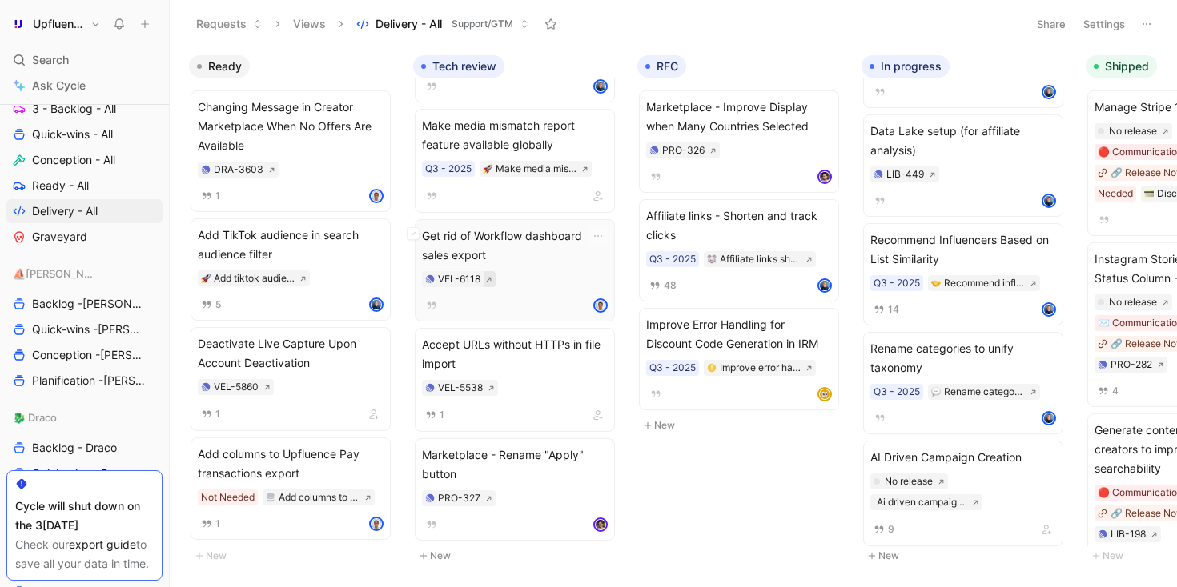
click at [483, 277] on button at bounding box center [489, 279] width 12 height 16
